Goal: Task Accomplishment & Management: Manage account settings

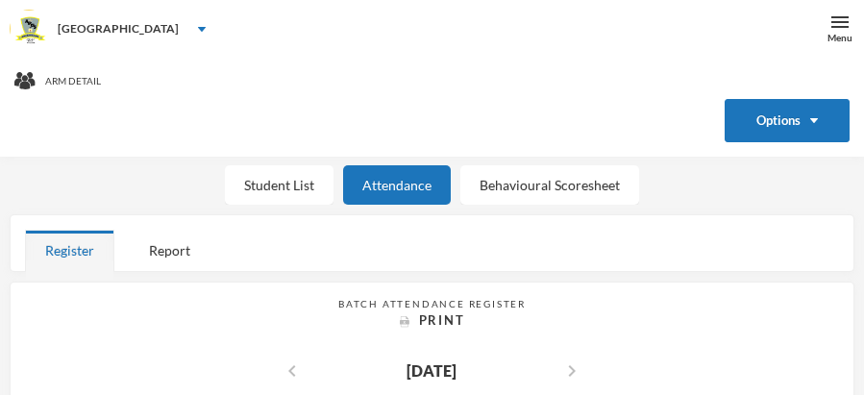
scroll to position [23, 0]
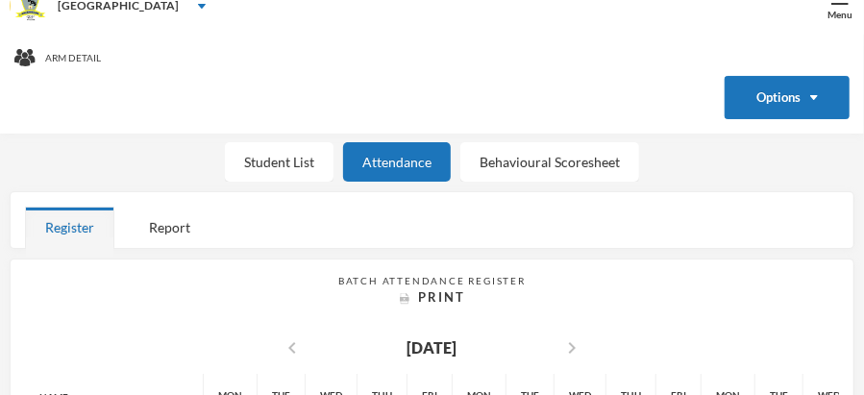
click at [760, 207] on div "Register Report" at bounding box center [432, 227] width 814 height 41
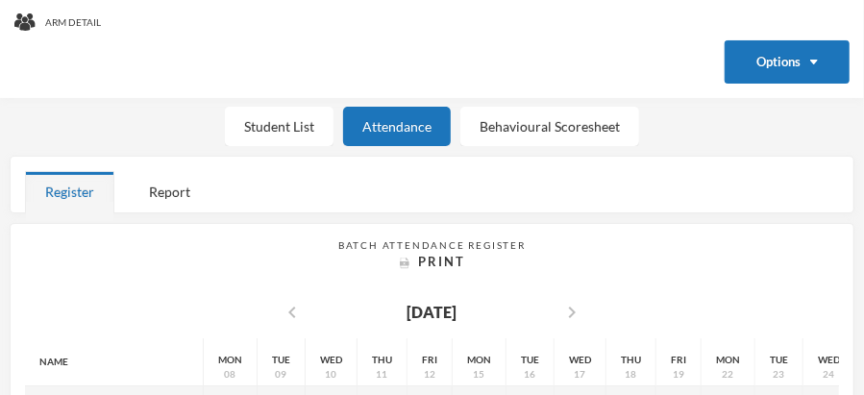
scroll to position [55, 0]
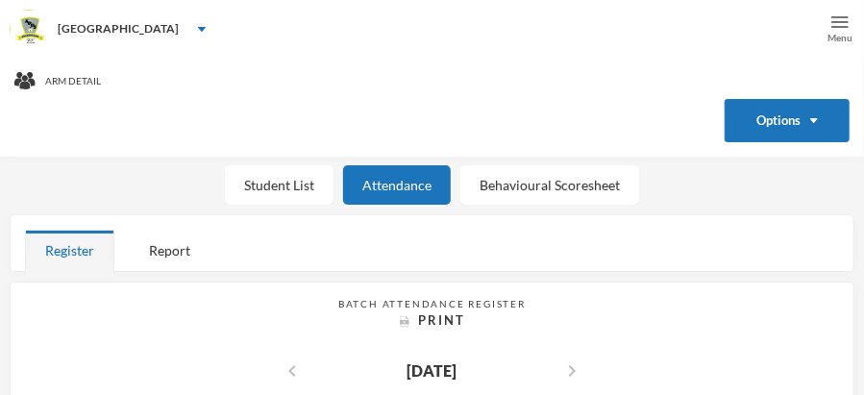
click at [839, 17] on img at bounding box center [839, 21] width 17 height 17
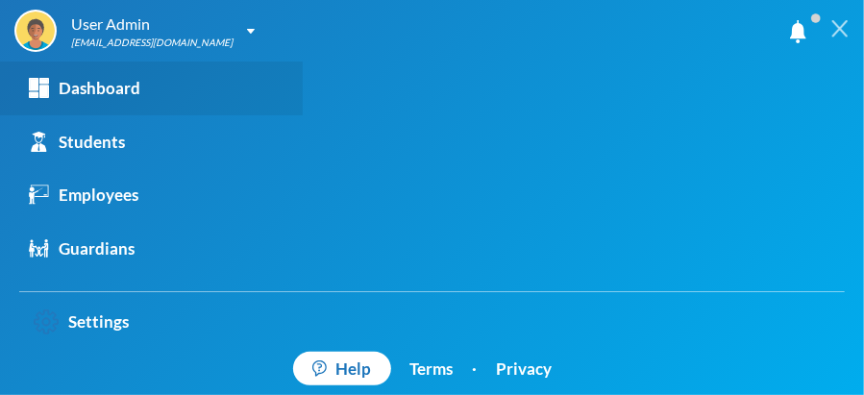
click at [135, 89] on div "Dashboard" at bounding box center [84, 88] width 111 height 25
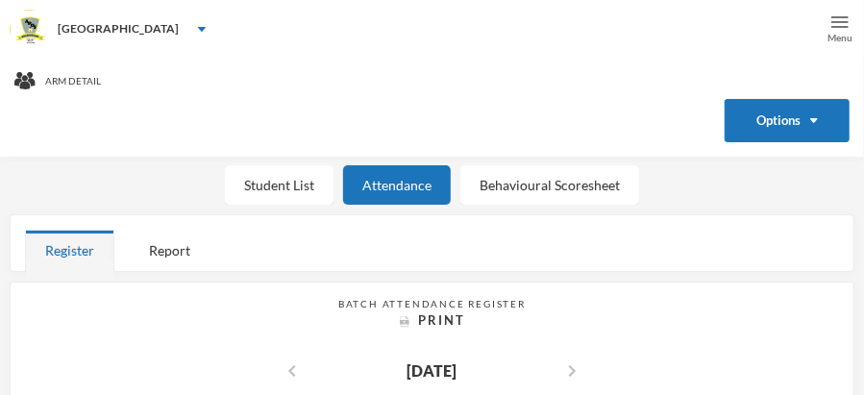
click at [836, 20] on img at bounding box center [839, 21] width 17 height 17
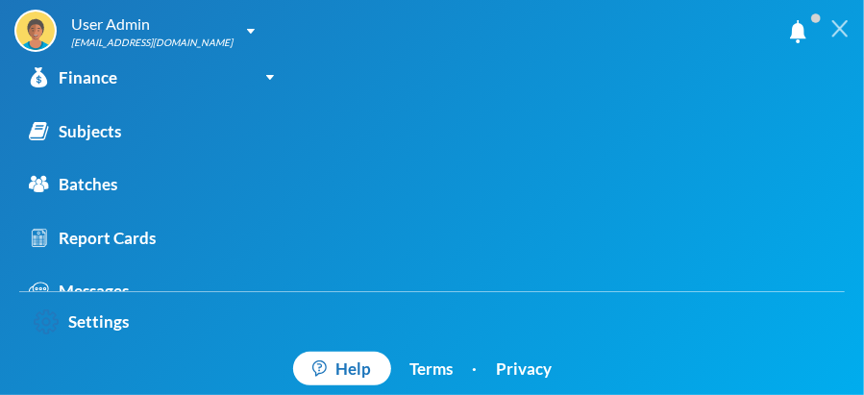
scroll to position [221, 0]
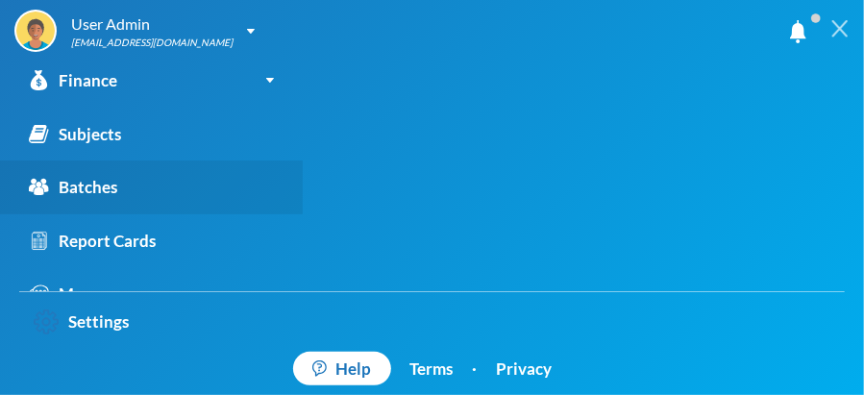
click at [206, 195] on link "Batches" at bounding box center [151, 187] width 303 height 54
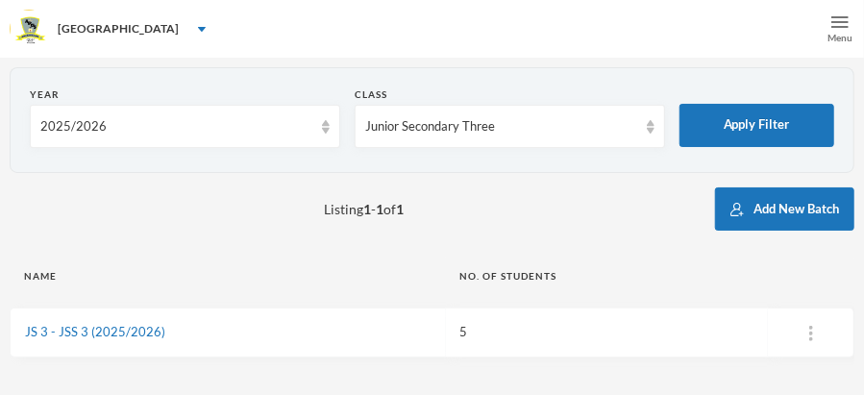
click at [834, 23] on img at bounding box center [839, 21] width 17 height 17
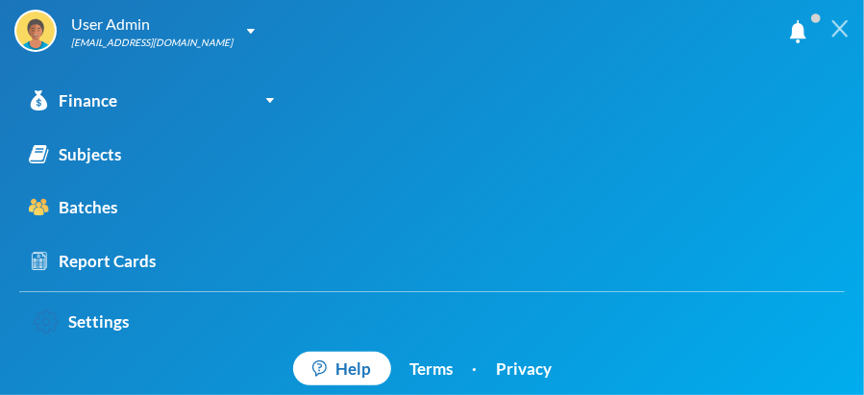
scroll to position [198, 0]
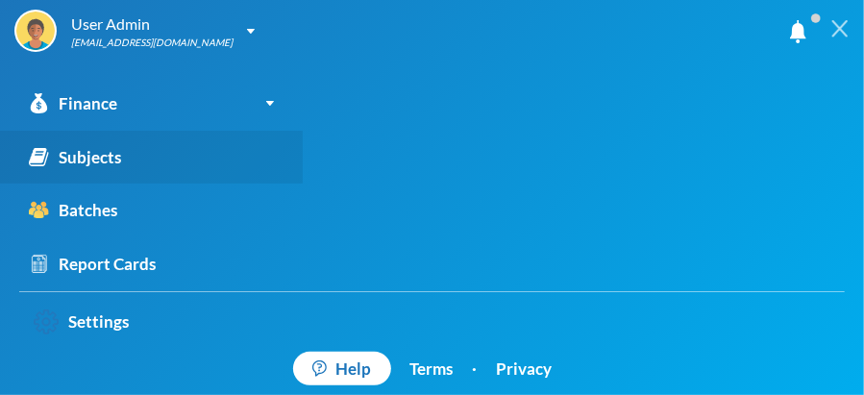
click at [188, 149] on link "Subjects" at bounding box center [151, 158] width 303 height 54
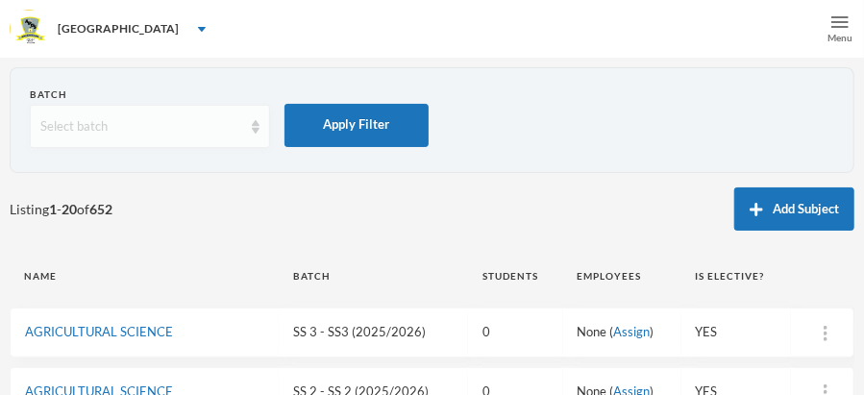
click at [258, 129] on img at bounding box center [256, 126] width 8 height 13
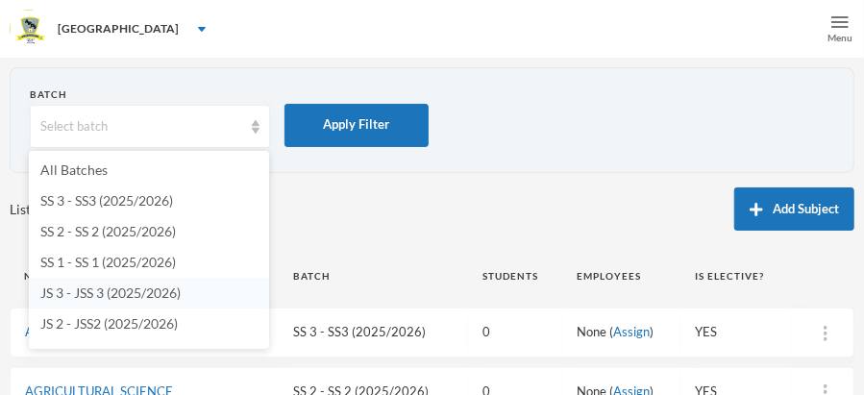
click at [147, 296] on span "JS 3 - JSS 3 (2025/2026)" at bounding box center [110, 292] width 140 height 16
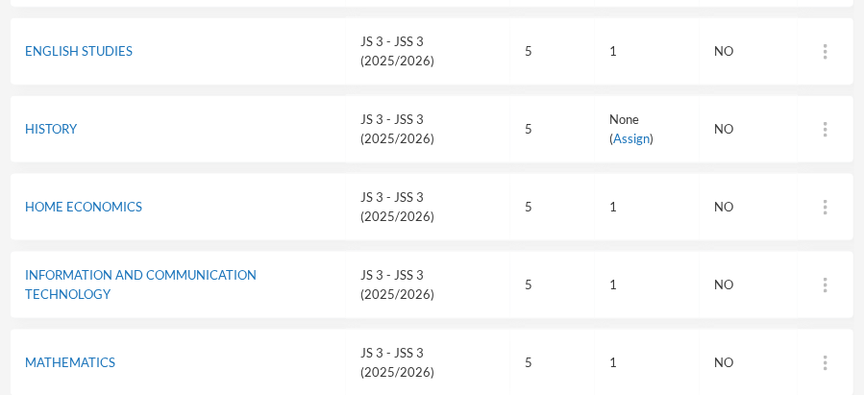
scroll to position [849, 0]
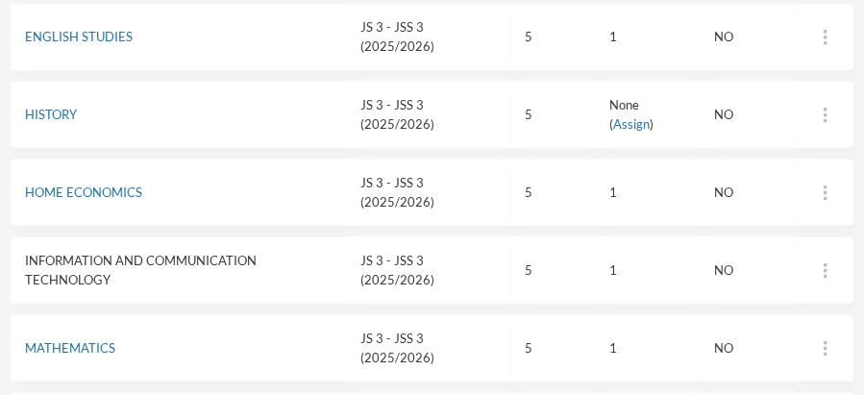
click at [191, 258] on link "INFORMATION AND COMMUNICATION TECHNOLOGY" at bounding box center [141, 270] width 232 height 35
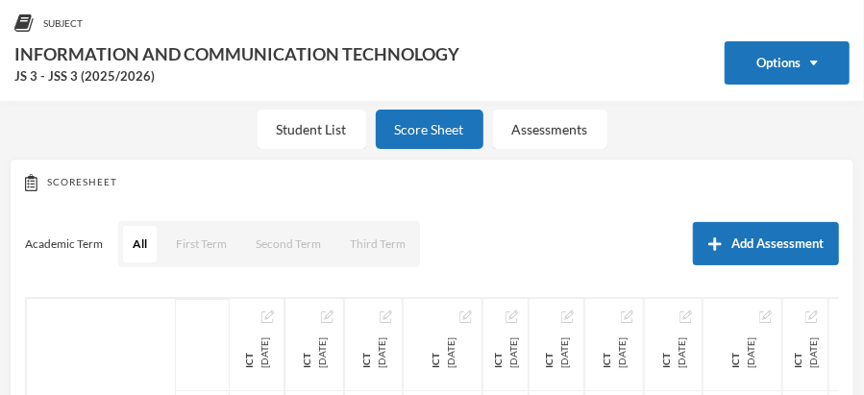
scroll to position [388, 0]
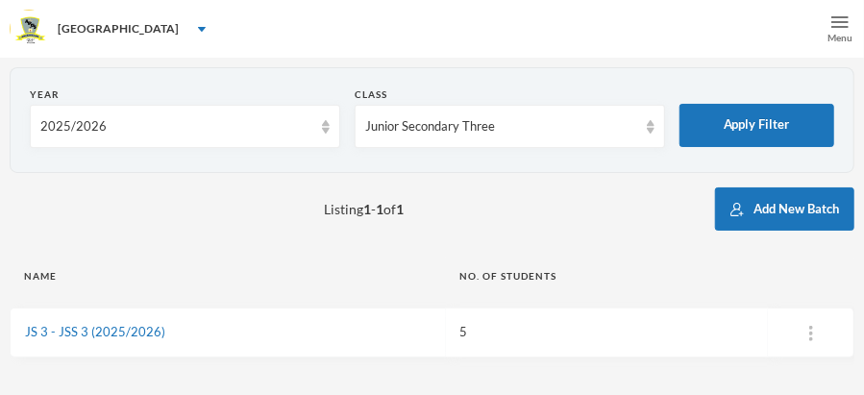
click at [838, 18] on img at bounding box center [839, 21] width 17 height 17
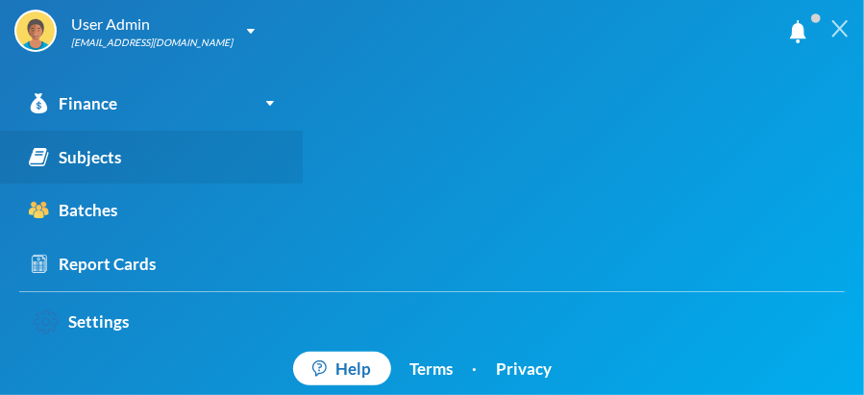
click at [159, 159] on link "Subjects" at bounding box center [151, 158] width 303 height 54
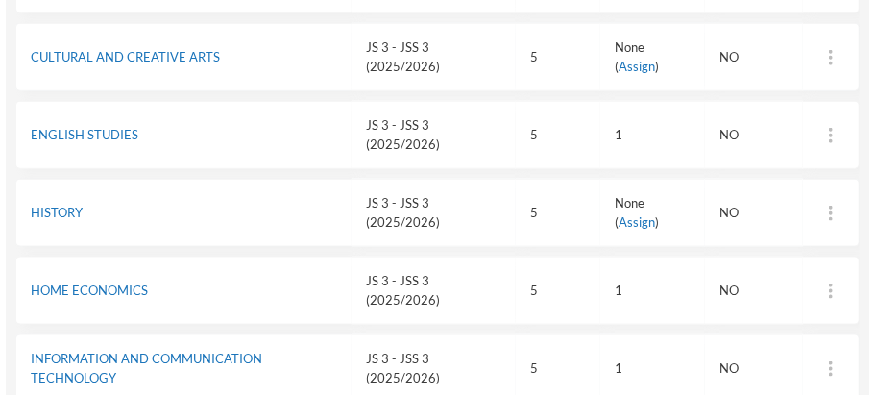
scroll to position [812, 0]
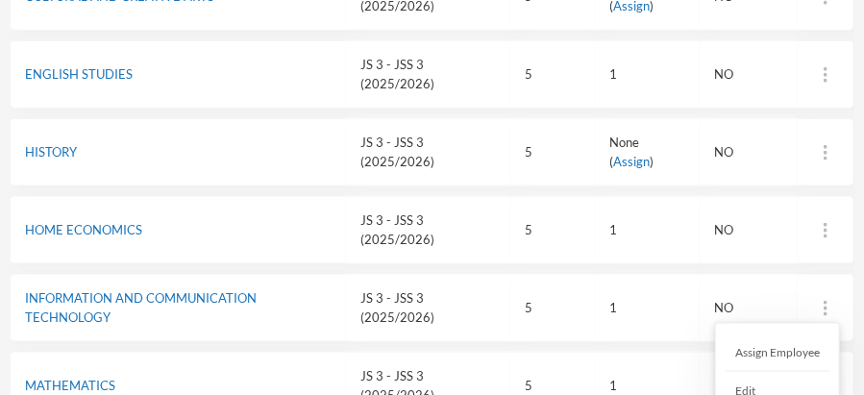
click at [805, 382] on div "Edit" at bounding box center [777, 391] width 104 height 38
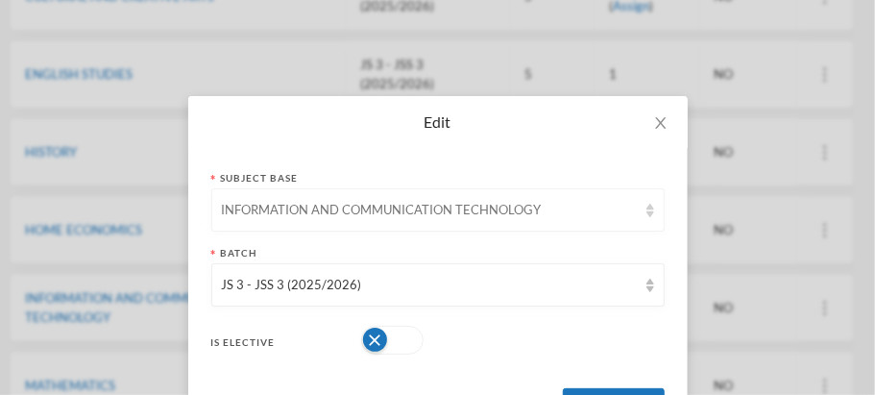
click at [647, 215] on img at bounding box center [651, 210] width 8 height 13
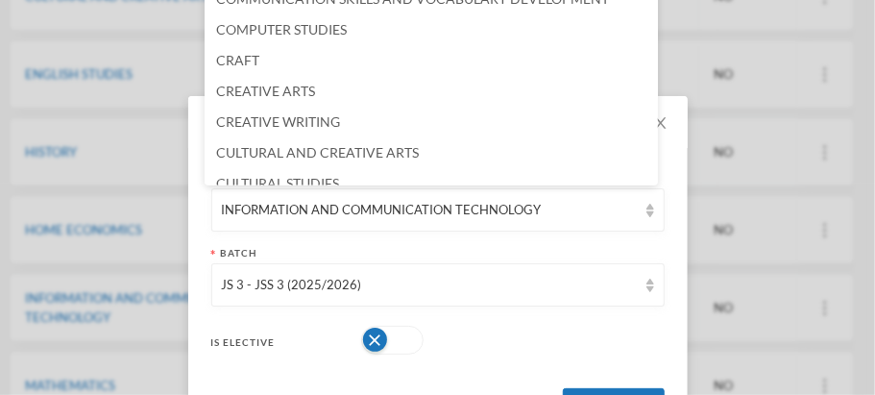
scroll to position [606, 0]
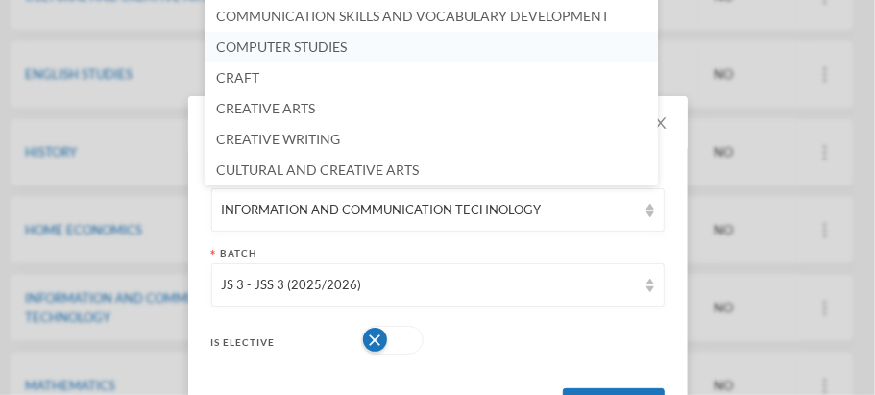
click at [519, 37] on li "COMPUTER STUDIES" at bounding box center [432, 47] width 454 height 31
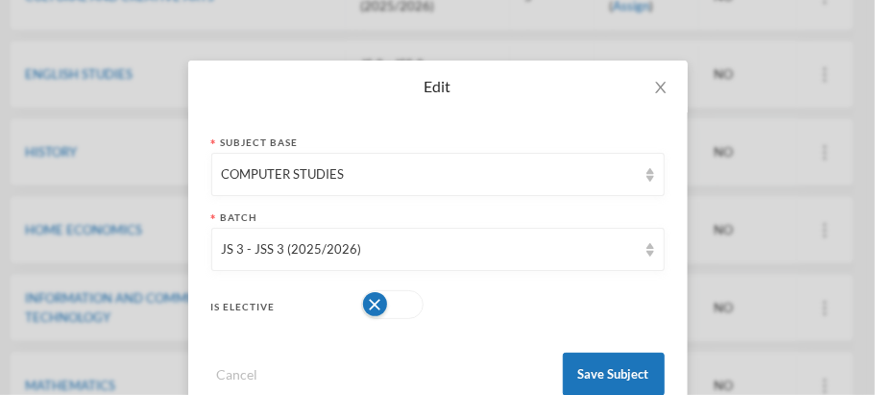
scroll to position [83, 0]
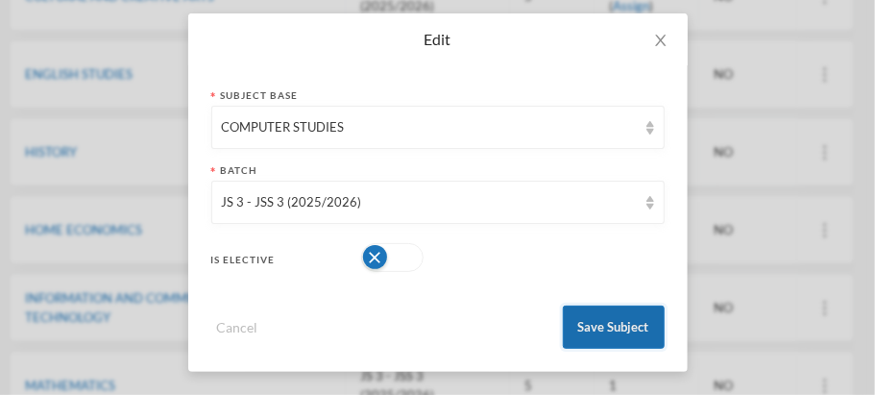
click at [592, 331] on button "Save Subject" at bounding box center [614, 327] width 102 height 43
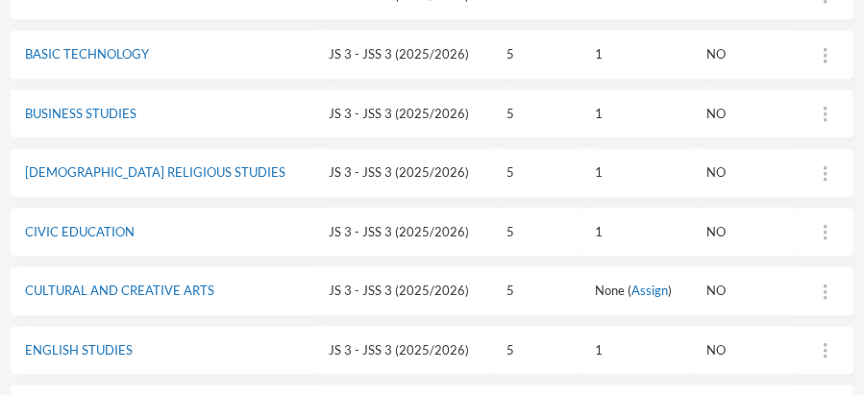
scroll to position [0, 0]
